Goal: Task Accomplishment & Management: Use online tool/utility

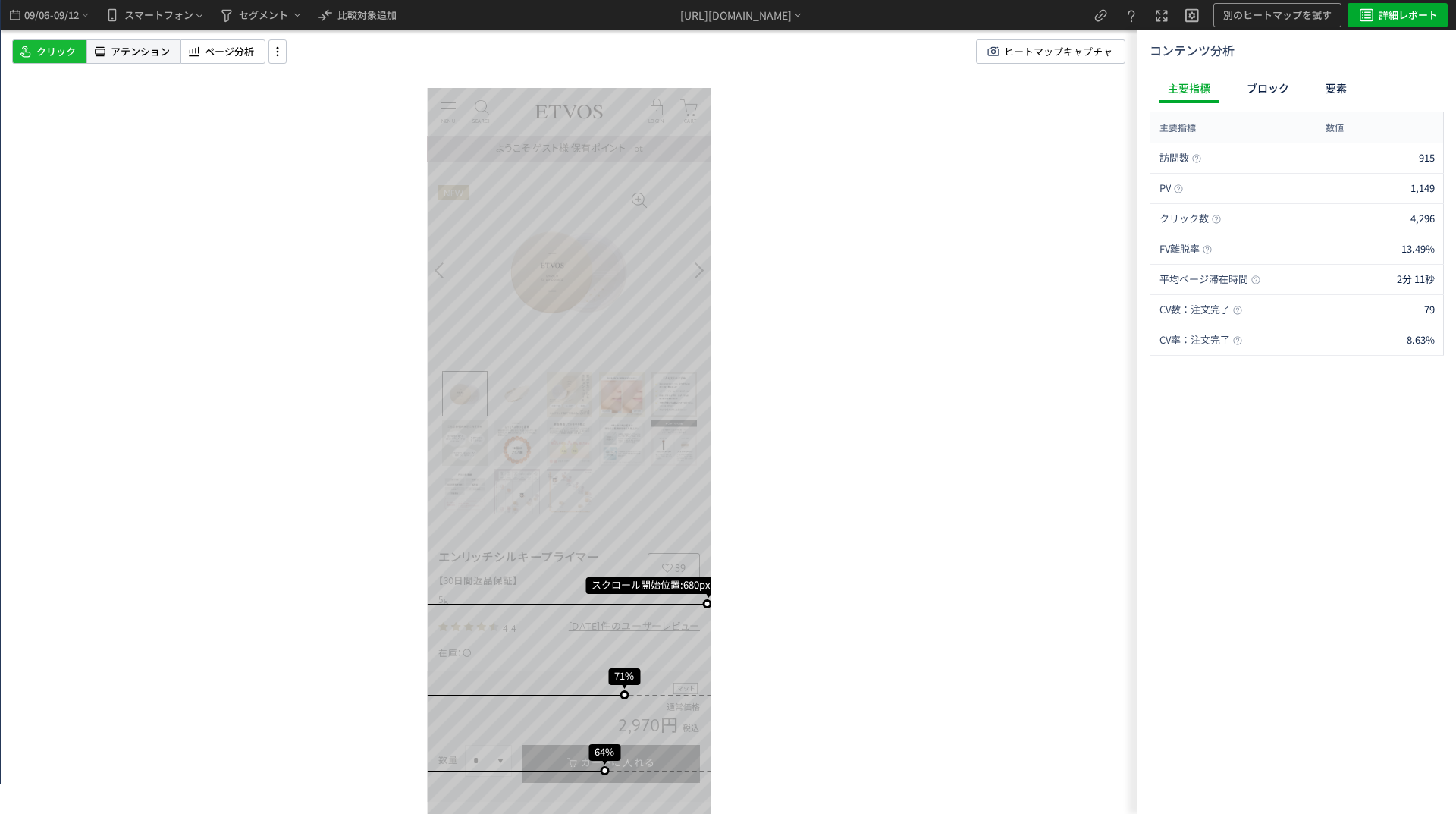
click at [127, 52] on span "アテンション" at bounding box center [140, 52] width 59 height 15
click at [63, 52] on span "クリック" at bounding box center [56, 52] width 40 height 15
click at [1422, 15] on span "詳細レポート" at bounding box center [1408, 15] width 59 height 24
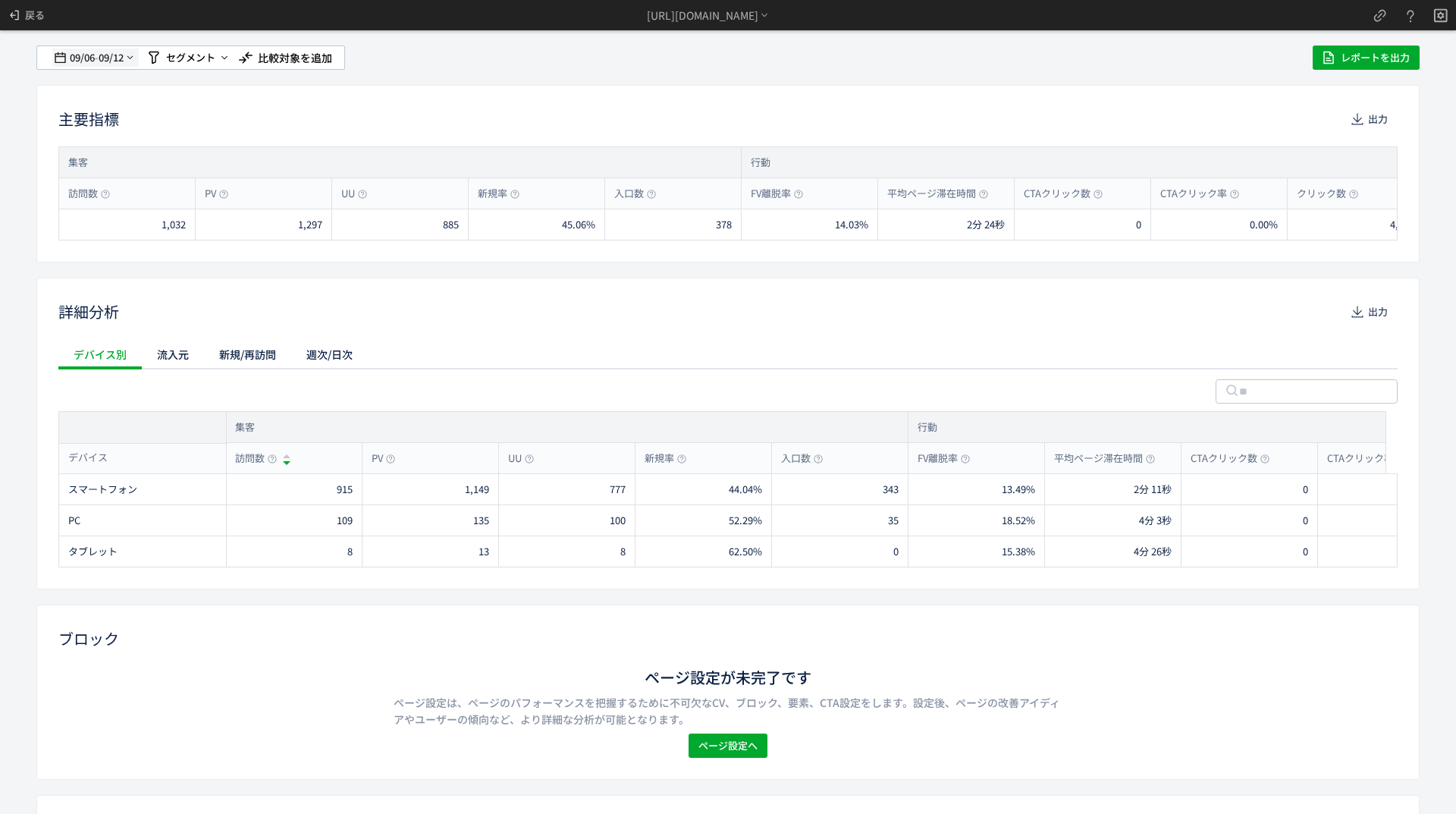
click at [72, 55] on span "09/06" at bounding box center [82, 57] width 26 height 30
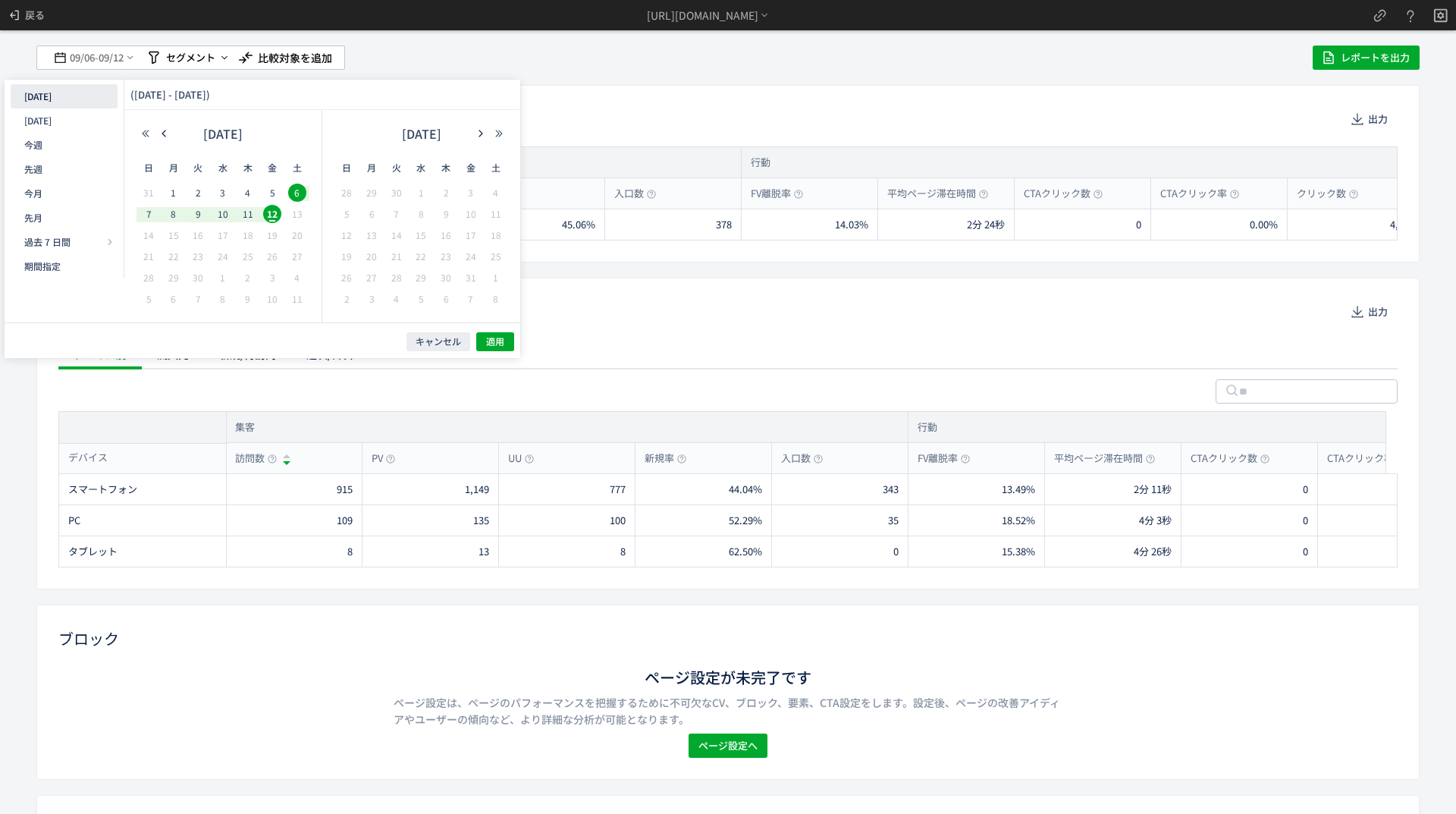
click at [51, 100] on button "[DATE]" at bounding box center [64, 96] width 107 height 24
click at [161, 132] on icon "button" at bounding box center [163, 133] width 9 height 9
click at [223, 260] on span "20" at bounding box center [223, 256] width 18 height 18
click at [441, 218] on span "11" at bounding box center [445, 213] width 18 height 18
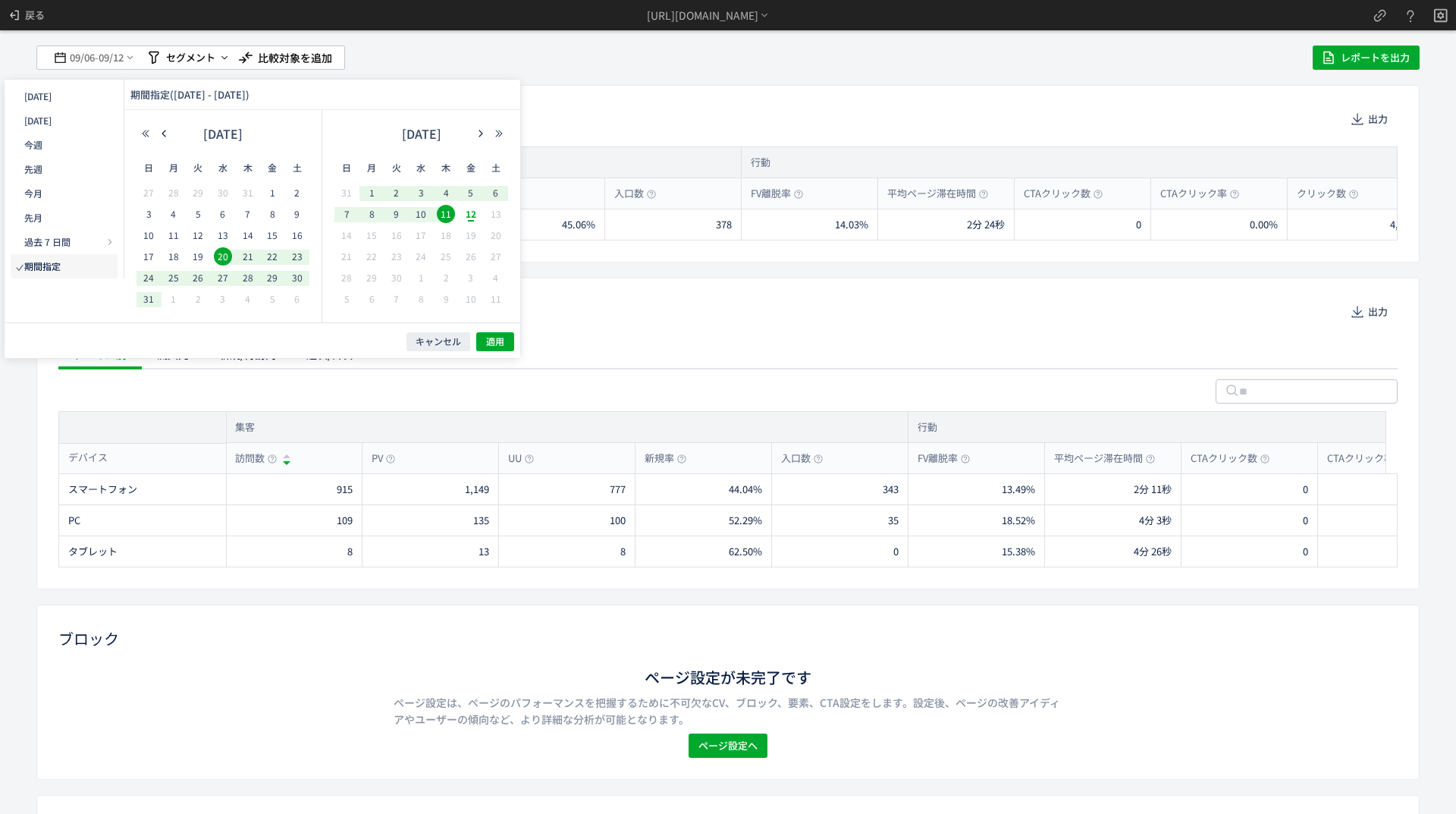
click at [474, 216] on span "12" at bounding box center [470, 213] width 18 height 18
click at [223, 260] on span "20" at bounding box center [223, 256] width 18 height 18
click at [486, 338] on button "適用" at bounding box center [495, 341] width 38 height 19
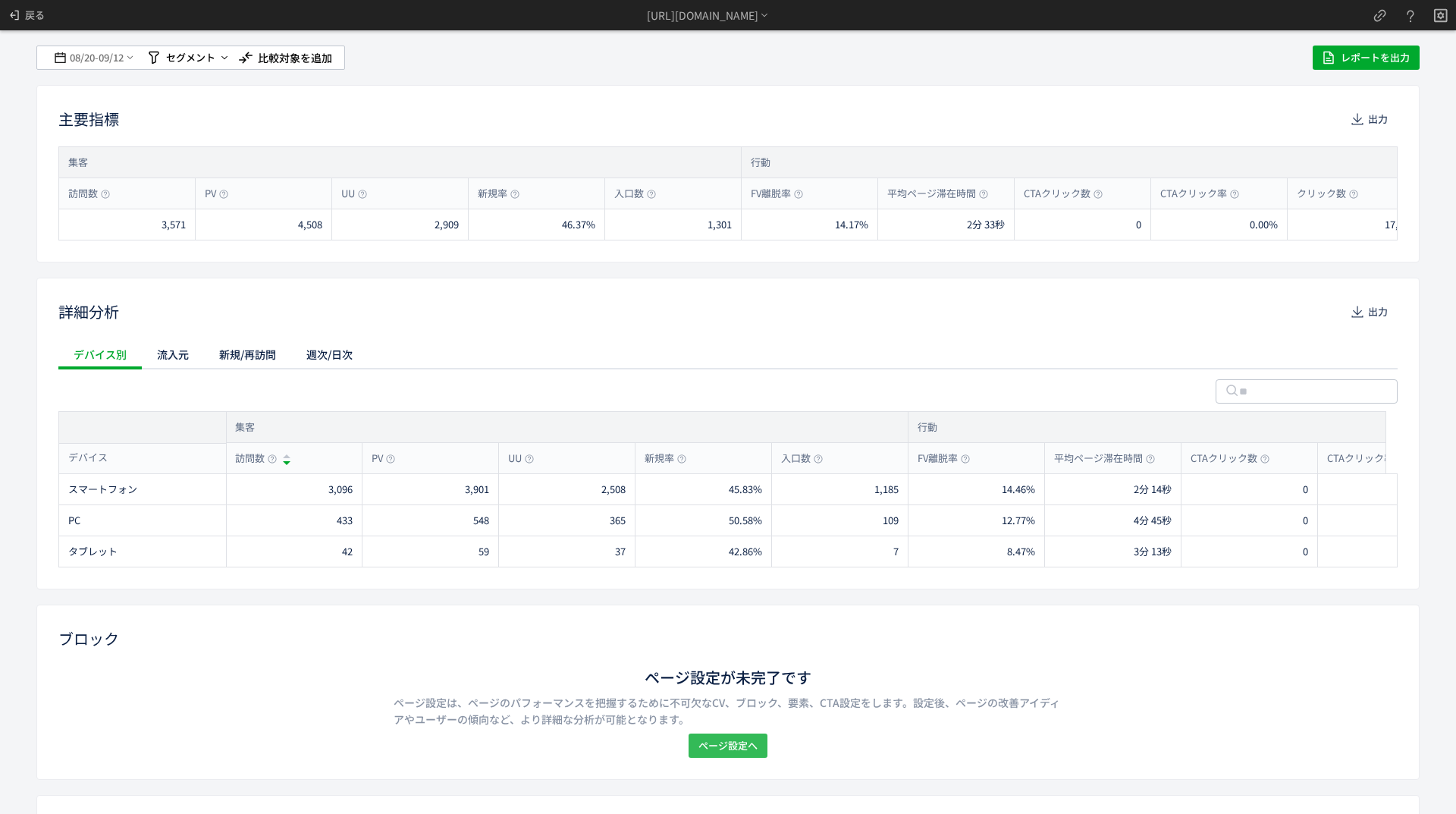
click at [720, 753] on span "ページ設定へ" at bounding box center [728, 745] width 59 height 24
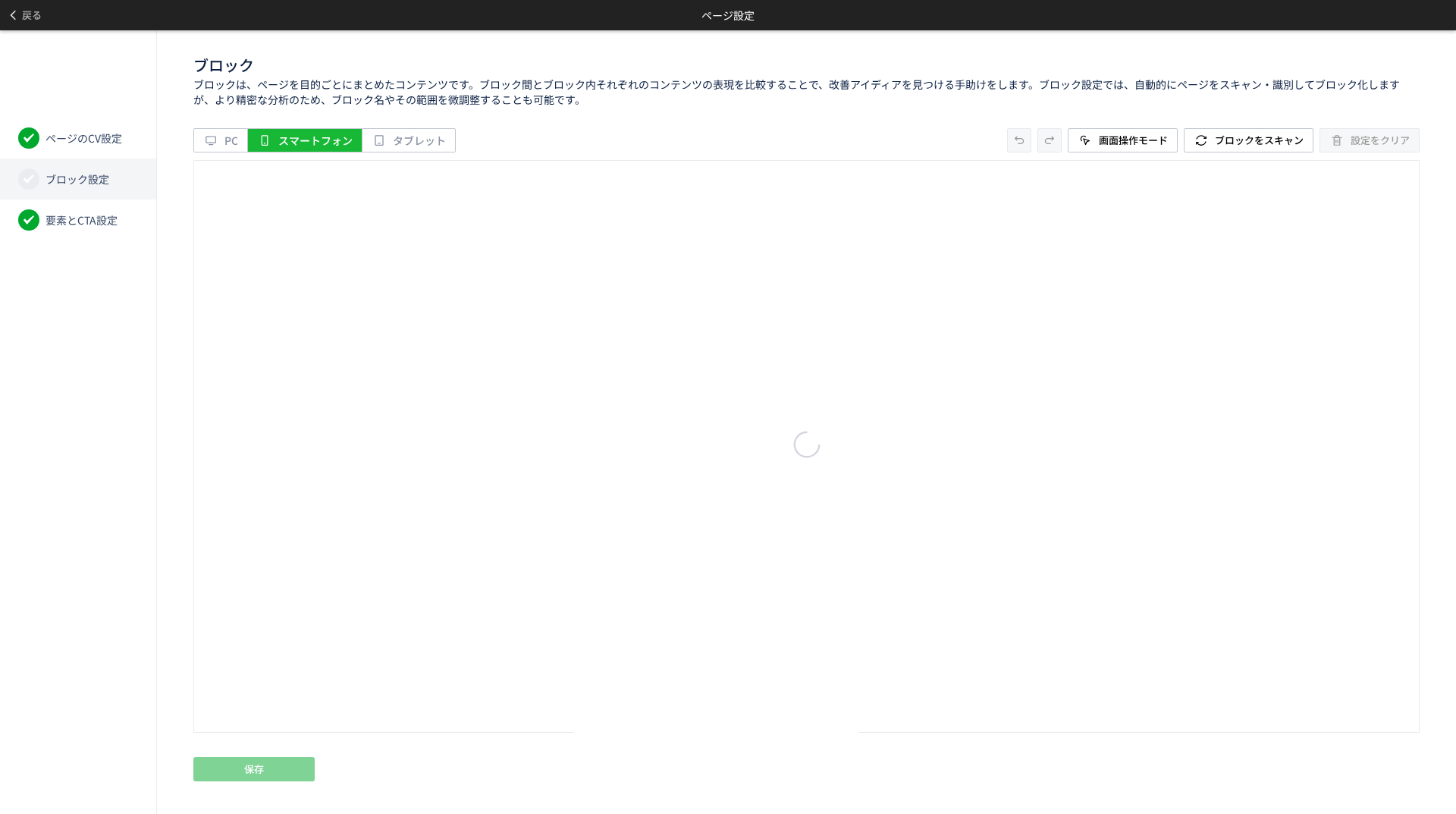
click at [87, 169] on li "ブロック設定" at bounding box center [78, 179] width 156 height 41
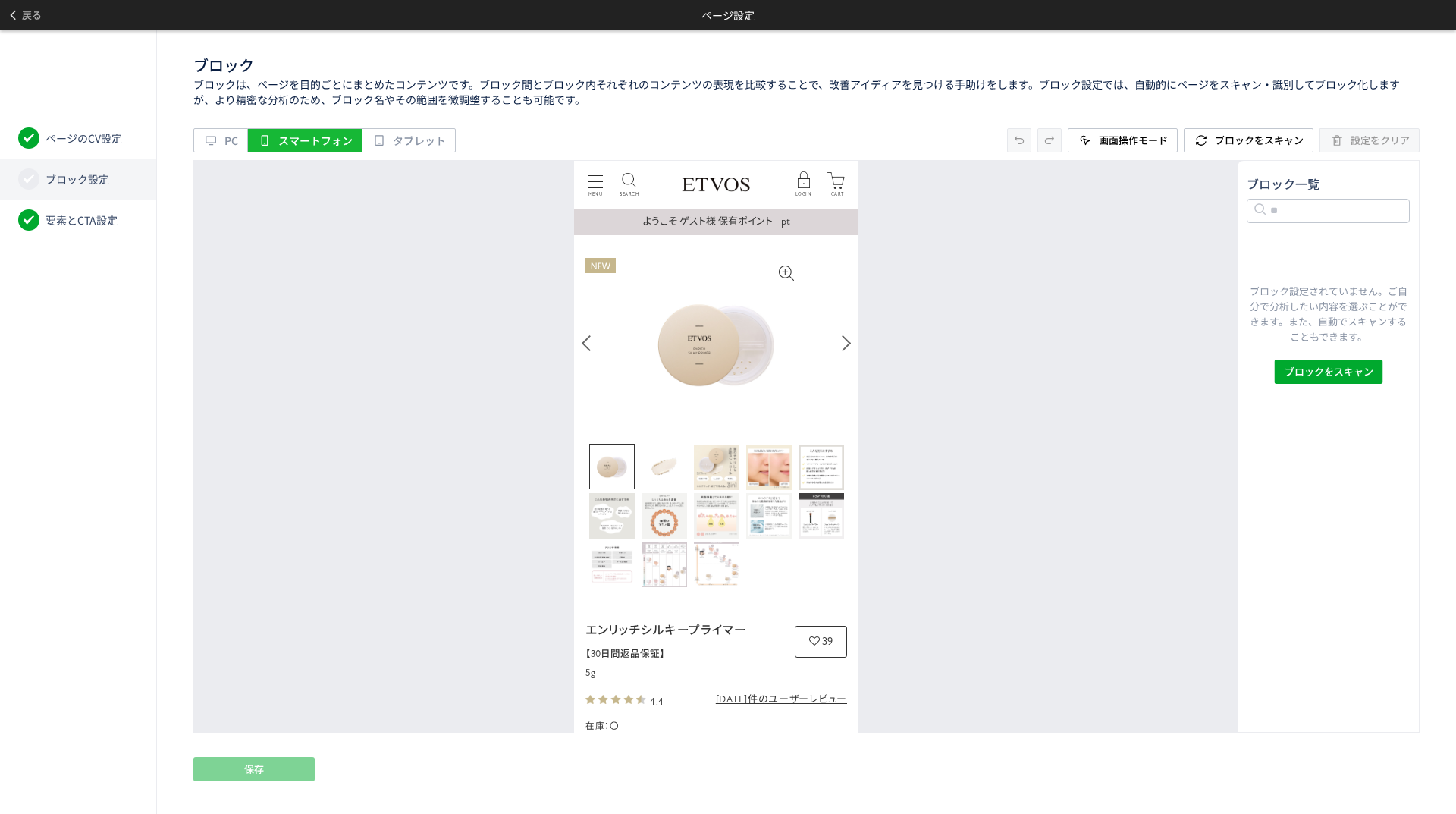
click at [108, 195] on li "ブロック設定" at bounding box center [78, 179] width 156 height 41
click at [106, 189] on li "ブロック設定" at bounding box center [78, 179] width 156 height 41
click at [66, 138] on span "ページのCV設定" at bounding box center [83, 138] width 76 height 15
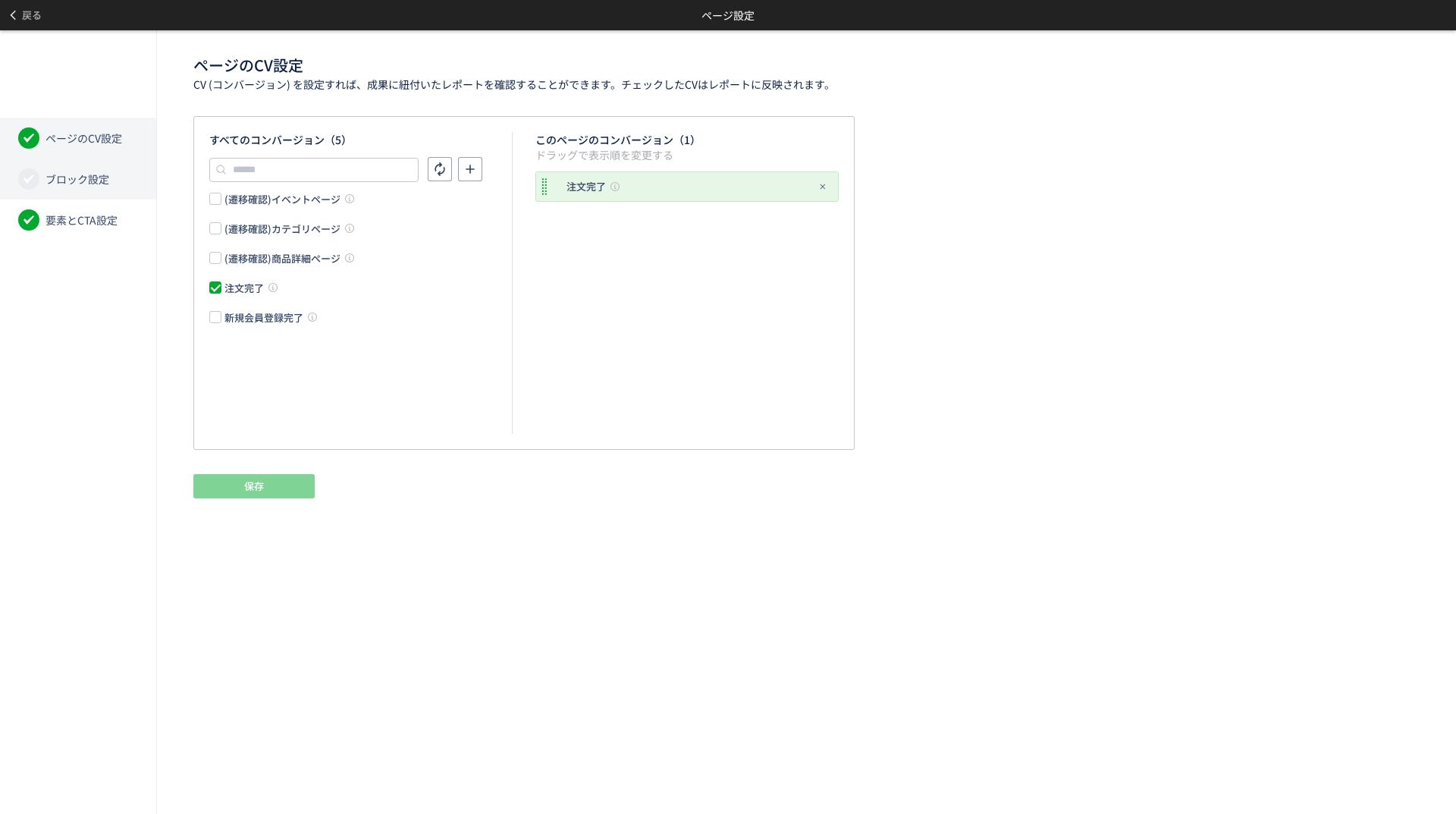
click at [82, 173] on span "ブロック設定" at bounding box center [77, 179] width 64 height 15
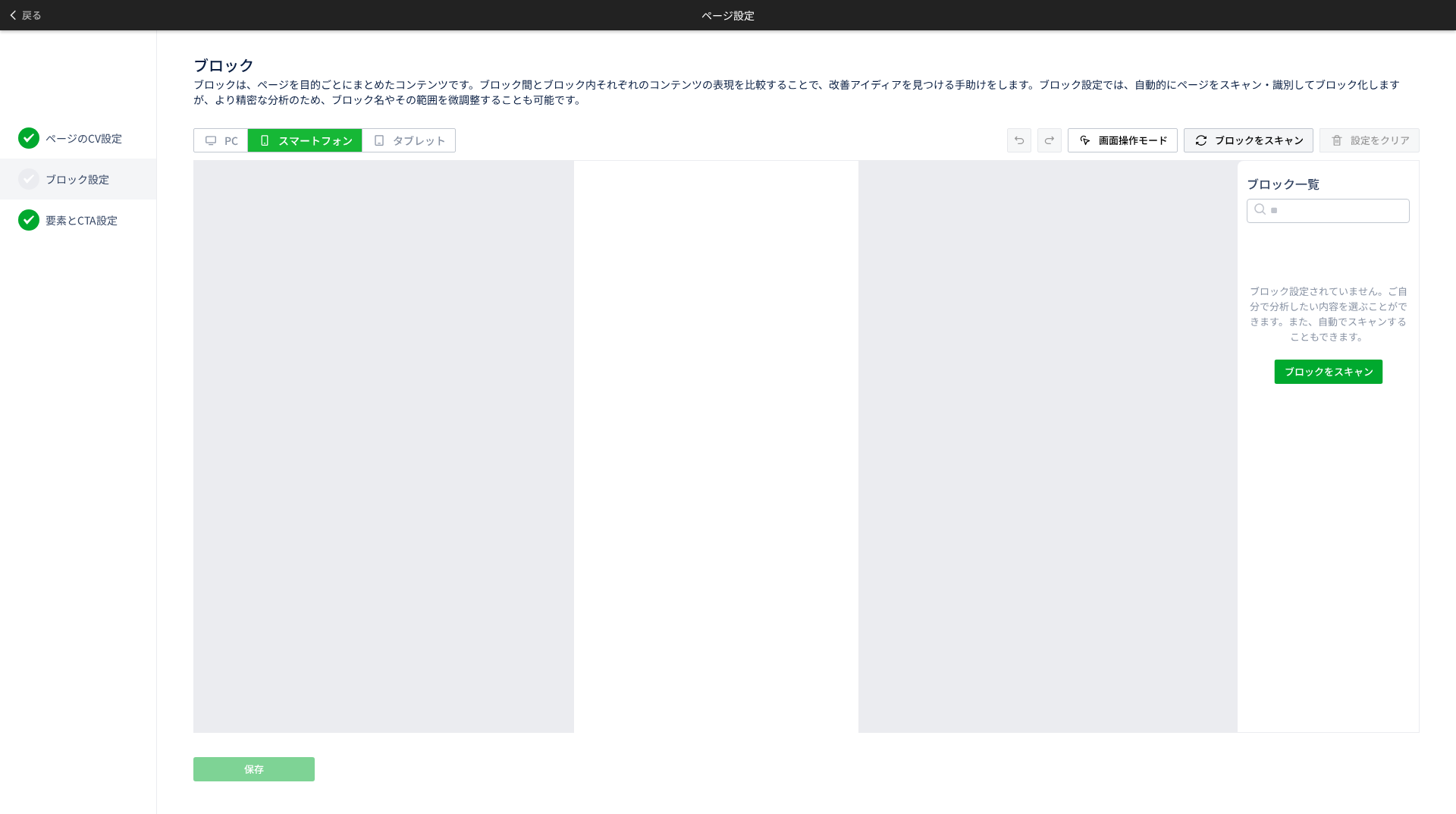
click at [1207, 141] on icon at bounding box center [1202, 140] width 15 height 15
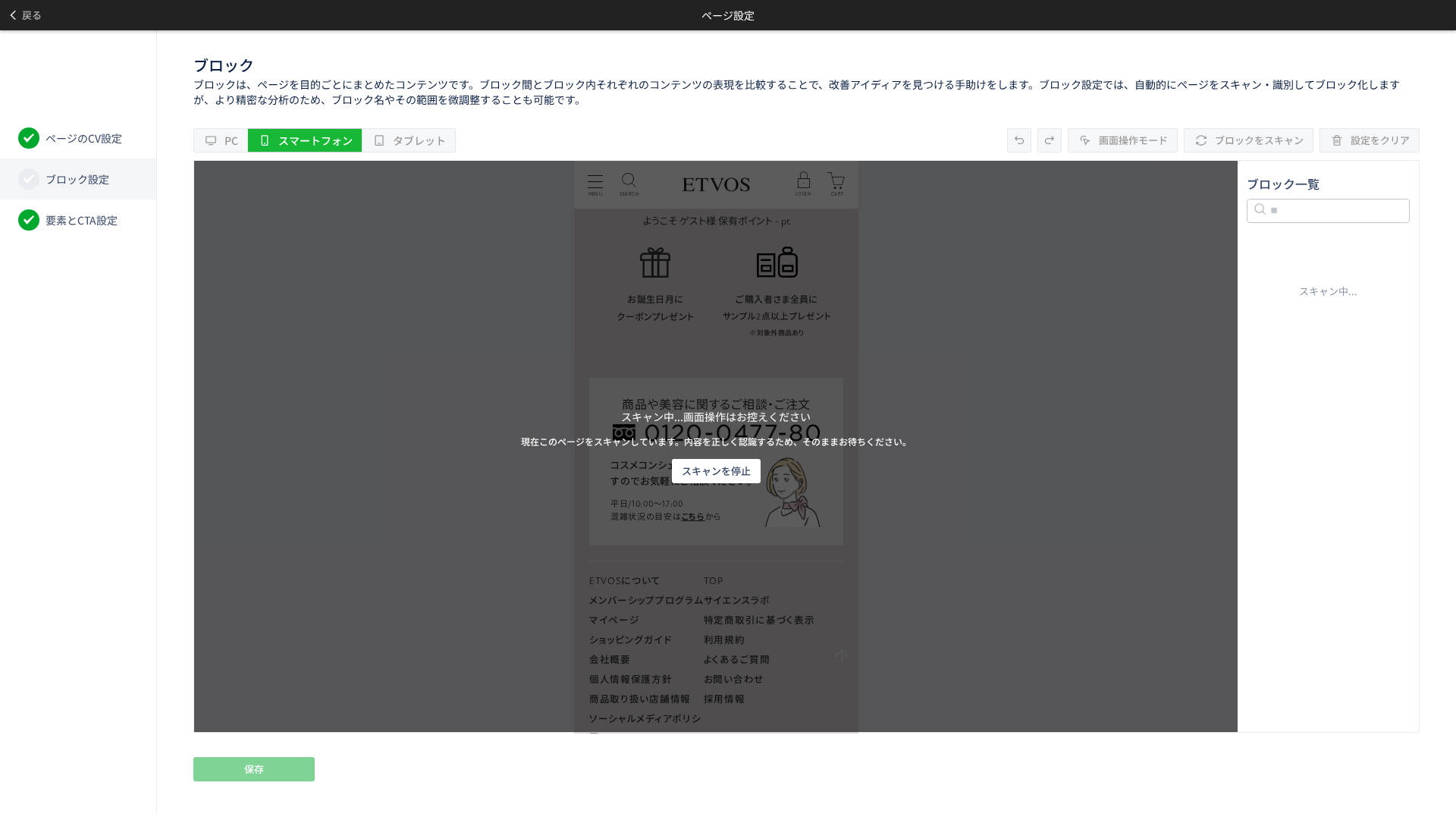
scroll to position [10693, 0]
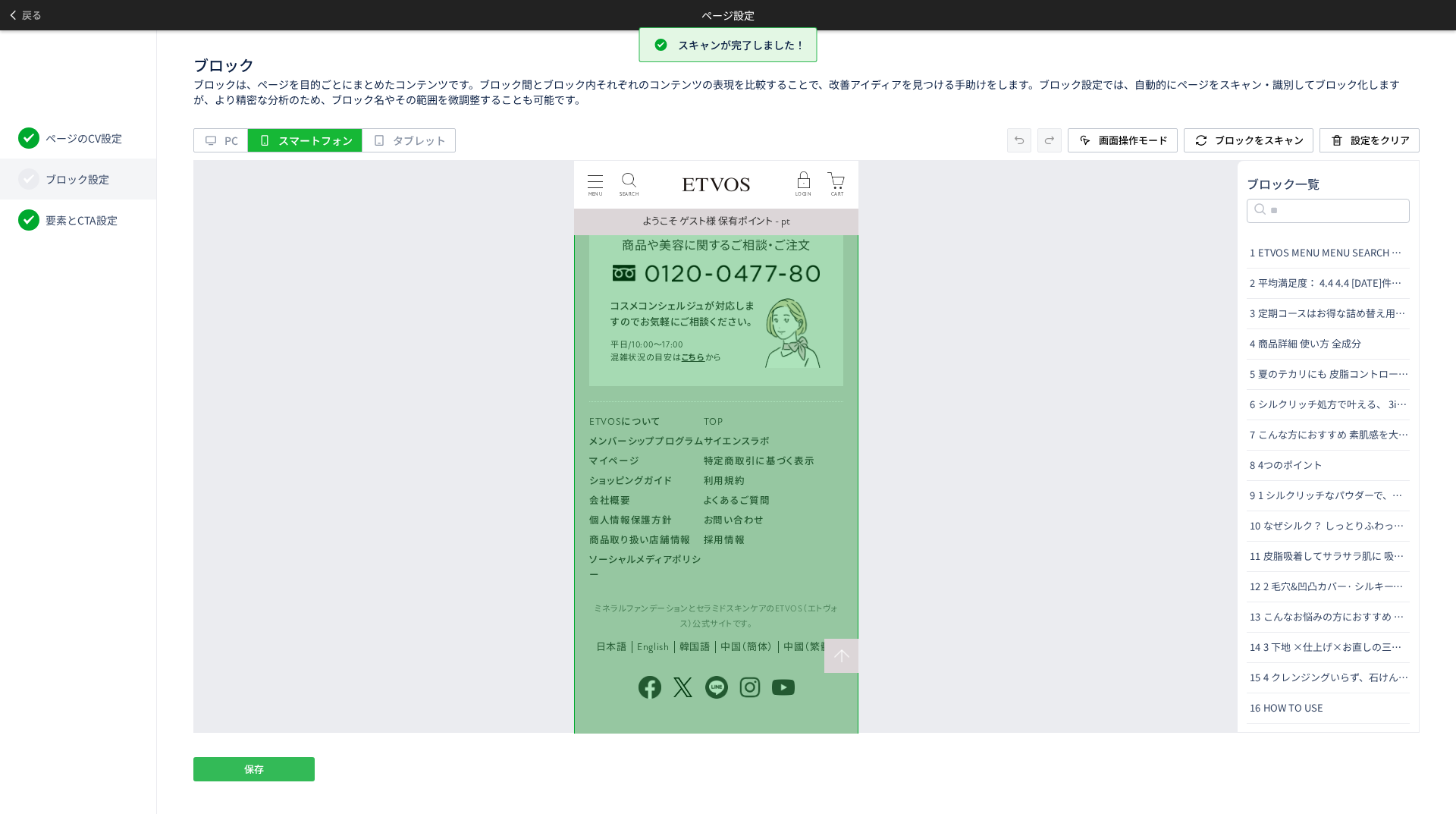
click at [229, 770] on button "保存" at bounding box center [254, 768] width 121 height 24
click at [15, 15] on icon at bounding box center [13, 15] width 12 height 12
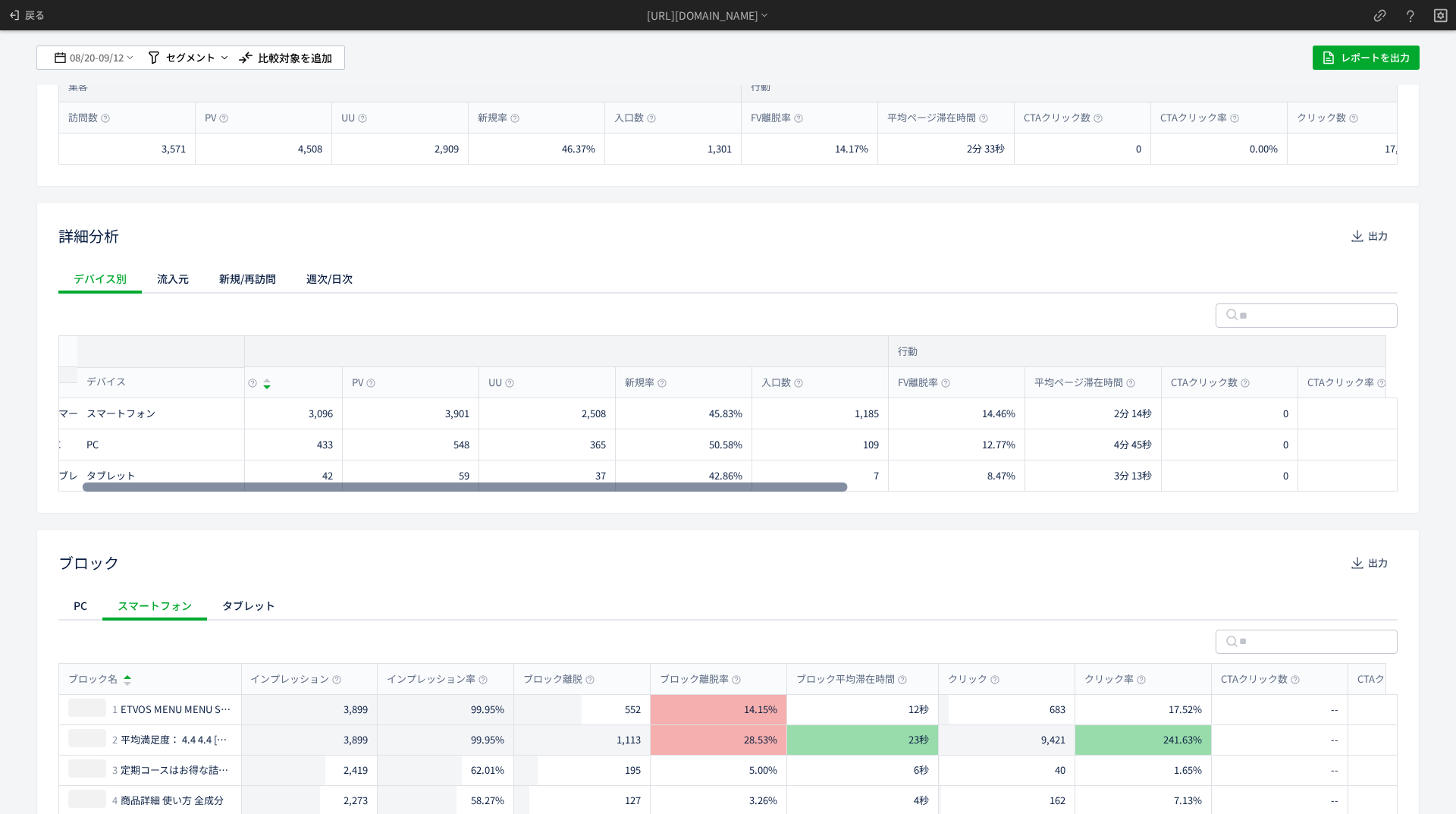
scroll to position [0, 0]
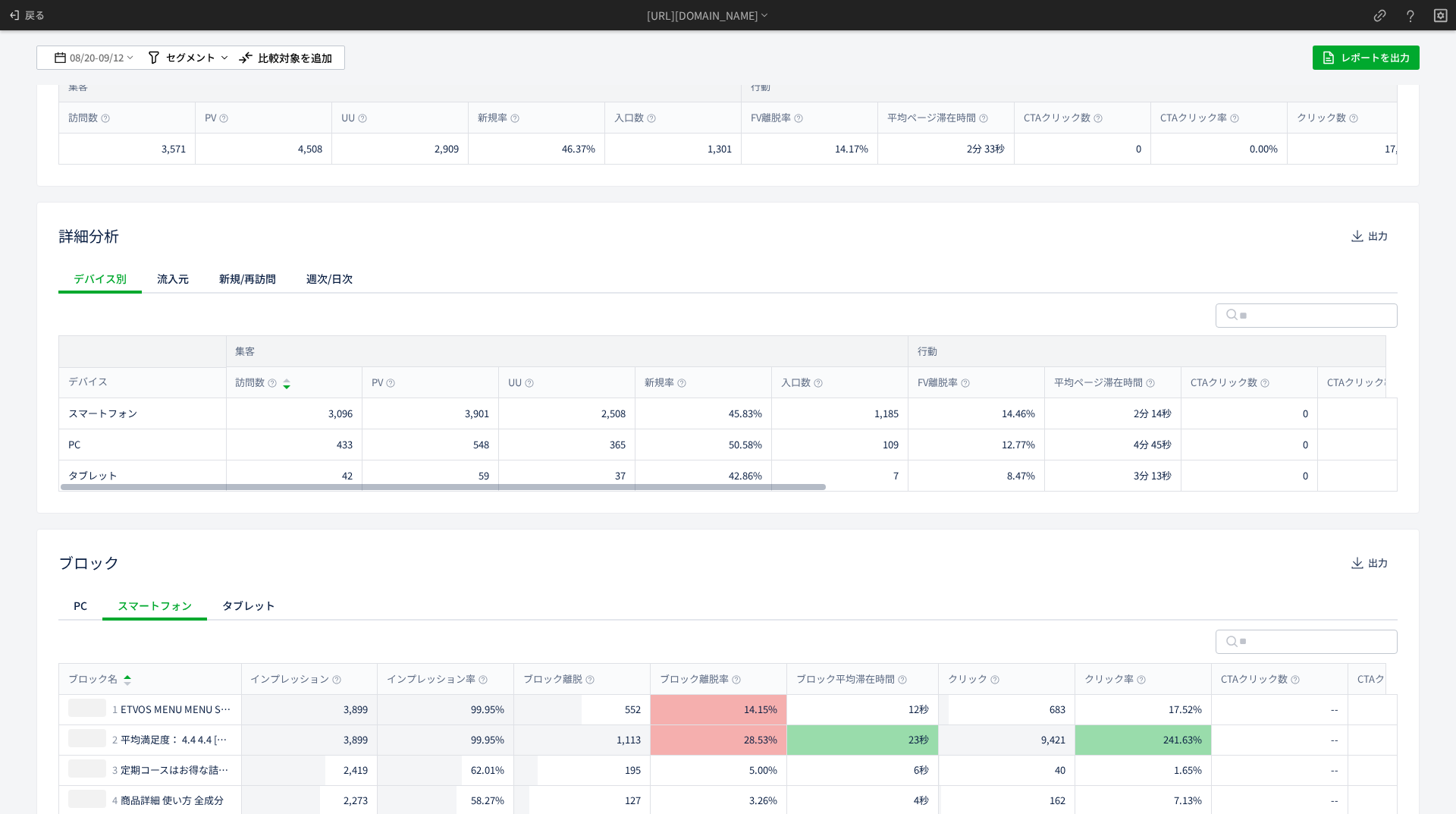
drag, startPoint x: 326, startPoint y: 487, endPoint x: 154, endPoint y: 407, distance: 189.7
click at [156, 482] on div at bounding box center [444, 487] width 765 height 9
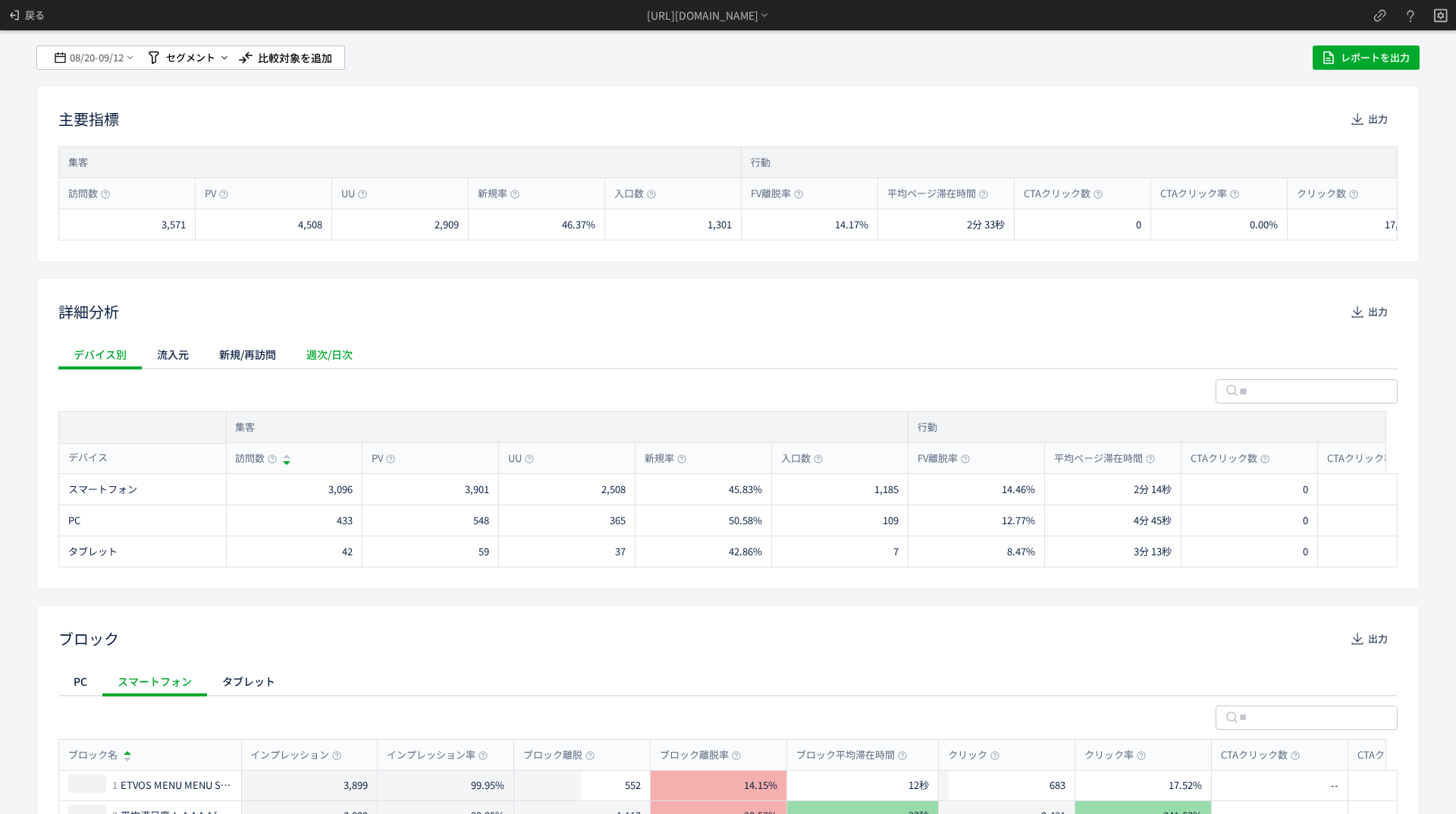
click at [313, 355] on div "週次/日次" at bounding box center [329, 353] width 76 height 30
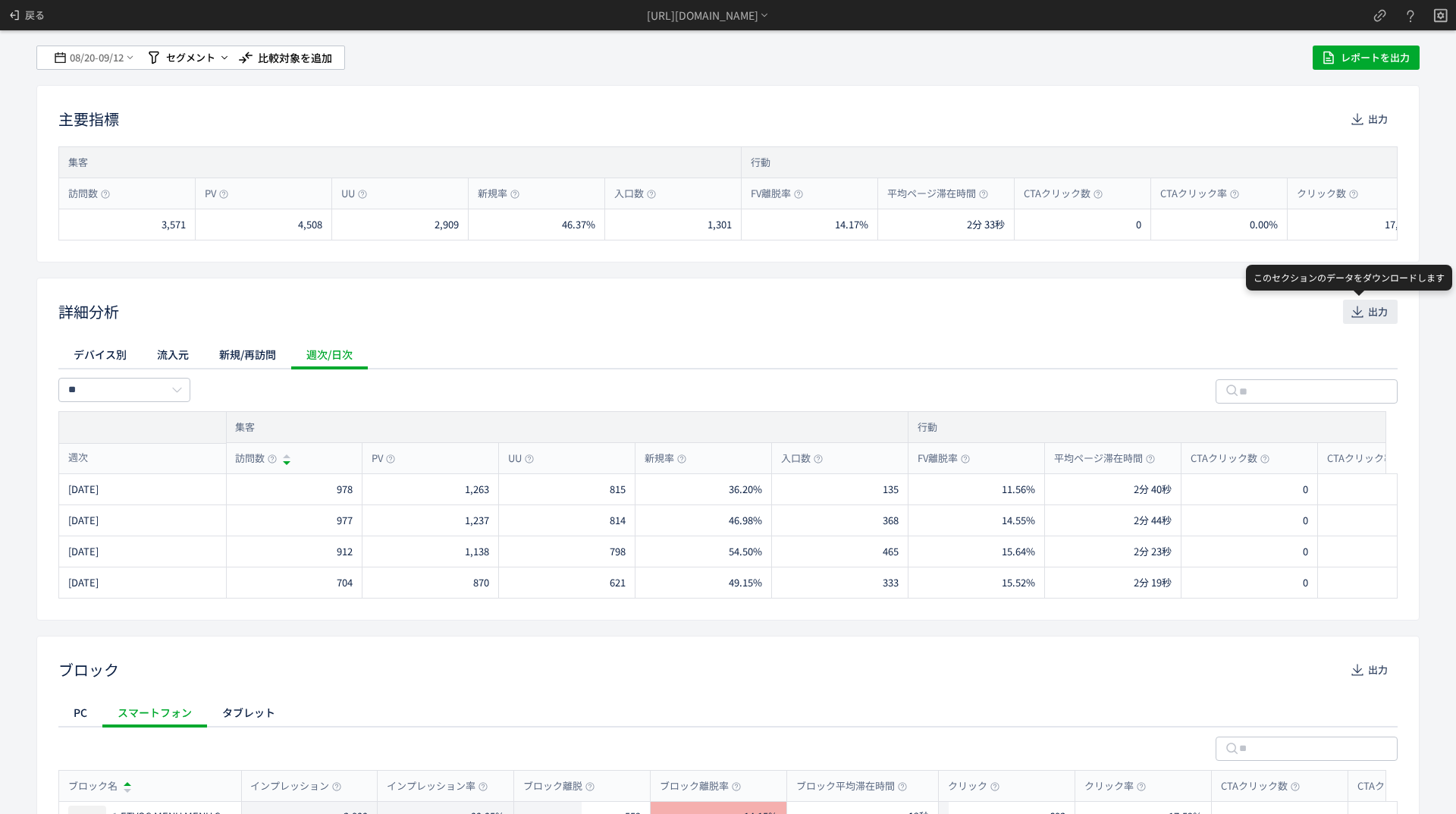
click at [1368, 308] on span "出力" at bounding box center [1378, 311] width 20 height 24
